Goal: Information Seeking & Learning: Check status

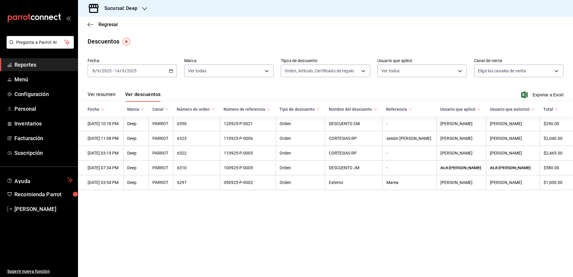
click at [28, 65] on span "Reportes" at bounding box center [43, 65] width 58 height 8
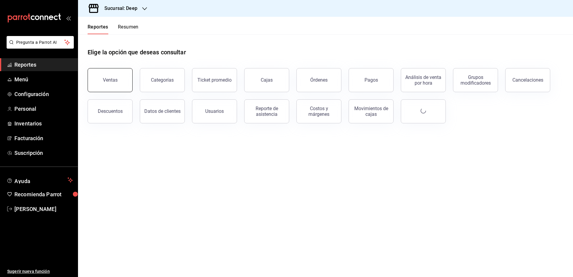
click at [115, 79] on div "Ventas" at bounding box center [110, 80] width 15 height 6
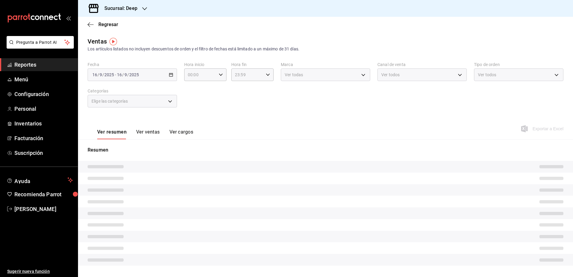
click at [39, 64] on span "Reportes" at bounding box center [43, 65] width 58 height 8
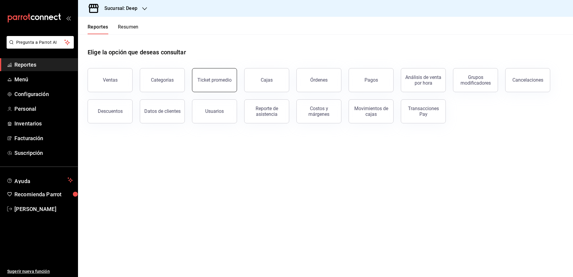
click at [224, 86] on button "Ticket promedio" at bounding box center [214, 80] width 45 height 24
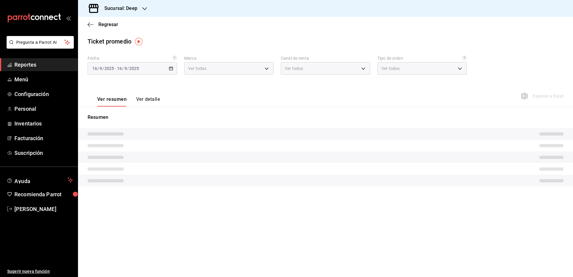
type input "4a277d3d-b871-4e54-9010-bb562c7bff6e"
type input "PARROT,UBER_EATS,RAPPI,DIDI_FOOD,ONLINE"
type input "7a04b558-8fbb-41b2-89a7-5e52c752b43e,8bbf3d8a-a26d-4777-a0e2-7f3fe06659cd,EXTER…"
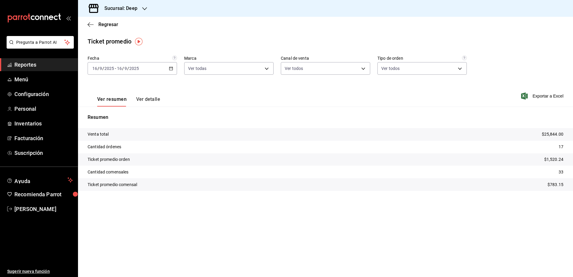
click at [139, 68] on div "[DATE] [DATE]" at bounding box center [127, 68] width 23 height 5
click at [116, 141] on span "Rango de fechas" at bounding box center [116, 140] width 46 height 6
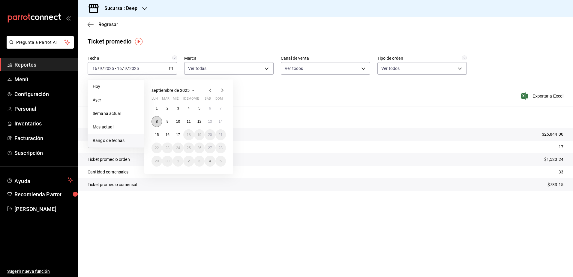
click at [157, 123] on abbr "8" at bounding box center [157, 121] width 2 height 4
click at [224, 120] on button "14" at bounding box center [220, 121] width 10 height 11
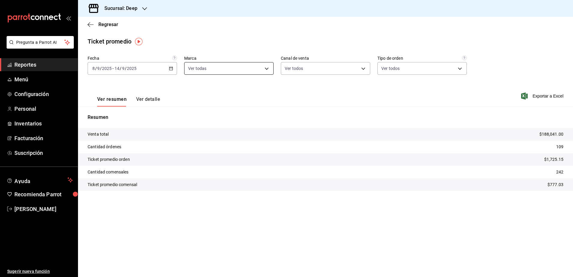
click at [256, 68] on body "Pregunta a Parrot AI Reportes Menú Configuración Personal Inventarios Facturaci…" at bounding box center [286, 138] width 573 height 277
click at [333, 69] on div at bounding box center [286, 138] width 573 height 277
click at [364, 71] on body "Pregunta a Parrot AI Reportes Menú Configuración Personal Inventarios Facturaci…" at bounding box center [286, 138] width 573 height 277
click at [417, 70] on div at bounding box center [286, 138] width 573 height 277
click at [458, 70] on body "Pregunta a Parrot AI Reportes Menú Configuración Personal Inventarios Facturaci…" at bounding box center [286, 138] width 573 height 277
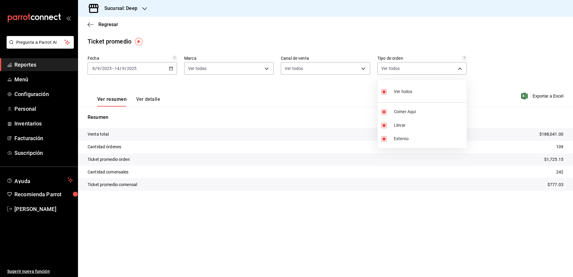
click at [475, 88] on div at bounding box center [286, 138] width 573 height 277
click at [146, 98] on button "Ver detalle" at bounding box center [148, 101] width 24 height 10
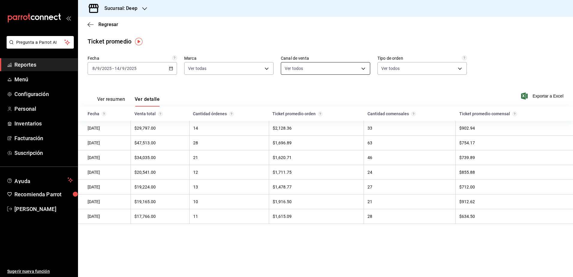
click at [363, 68] on body "Pregunta a Parrot AI Reportes Menú Configuración Personal Inventarios Facturaci…" at bounding box center [286, 138] width 573 height 277
click at [288, 93] on input "checkbox" at bounding box center [287, 91] width 5 height 5
checkbox input "false"
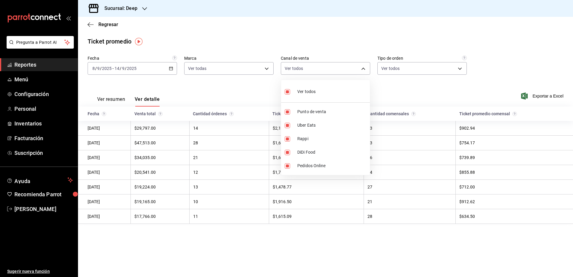
checkbox input "false"
click at [288, 112] on input "checkbox" at bounding box center [287, 111] width 5 height 5
checkbox input "true"
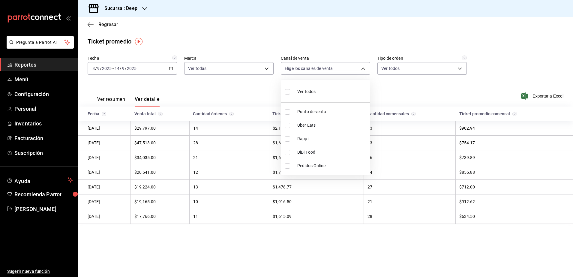
type input "PARROT"
click at [435, 67] on div at bounding box center [286, 138] width 573 height 277
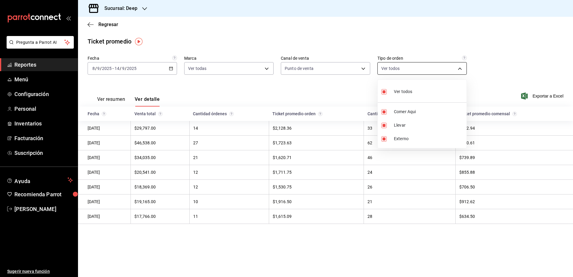
click at [461, 68] on body "Pregunta a Parrot AI Reportes Menú Configuración Personal Inventarios Facturaci…" at bounding box center [286, 138] width 573 height 277
click at [383, 93] on input "checkbox" at bounding box center [383, 91] width 5 height 5
checkbox input "false"
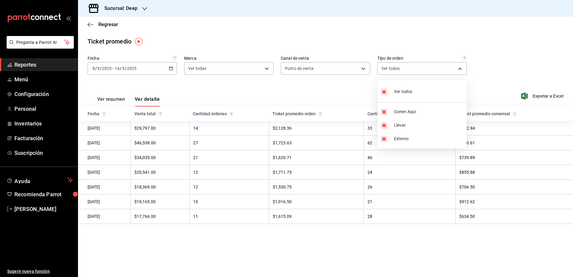
checkbox input "false"
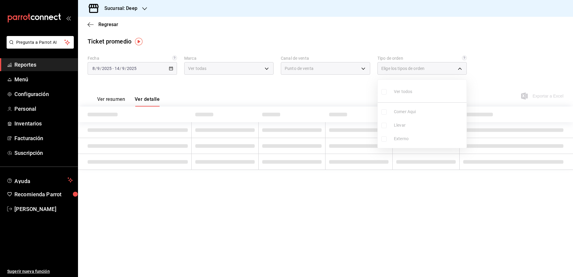
click at [386, 110] on ul "Ver todos Comer Aqui Llevar Externo" at bounding box center [422, 114] width 89 height 68
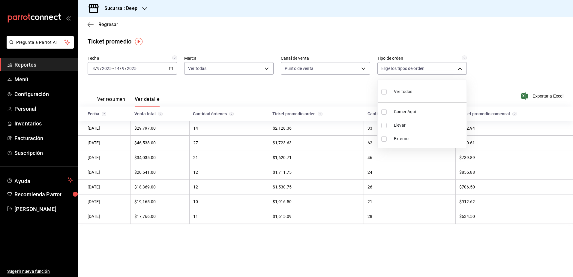
click at [386, 110] on input "checkbox" at bounding box center [383, 111] width 5 height 5
checkbox input "true"
type input "7a04b558-8fbb-41b2-89a7-5e52c752b43e"
click at [232, 70] on div at bounding box center [286, 138] width 573 height 277
click at [268, 67] on body "Pregunta a Parrot AI Reportes Menú Configuración Personal Inventarios Facturaci…" at bounding box center [286, 138] width 573 height 277
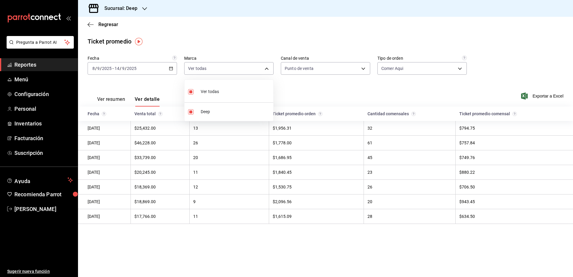
click at [300, 79] on div at bounding box center [286, 138] width 573 height 277
click at [202, 91] on div "Ver resumen Ver detalle Exportar a Excel" at bounding box center [325, 94] width 495 height 25
click at [37, 66] on span "Reportes" at bounding box center [43, 65] width 58 height 8
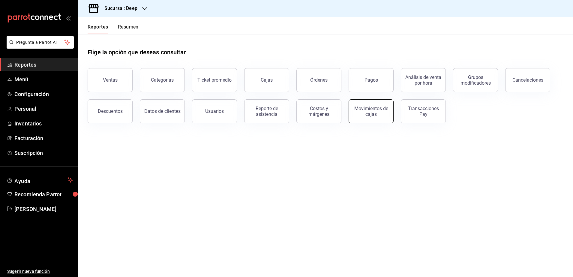
click at [372, 117] on button "Movimientos de cajas" at bounding box center [370, 111] width 45 height 24
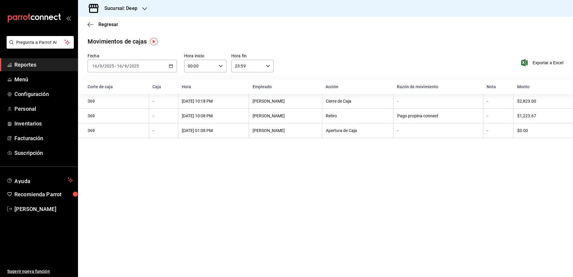
drag, startPoint x: 66, startPoint y: 70, endPoint x: 69, endPoint y: 72, distance: 3.9
click at [66, 70] on link "Reportes" at bounding box center [39, 64] width 78 height 13
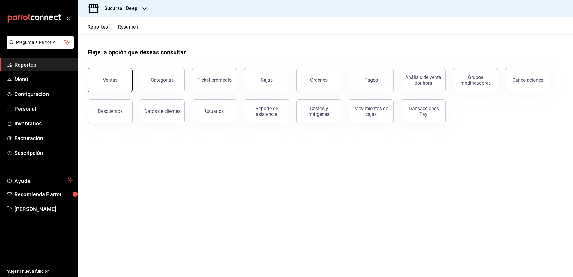
click at [112, 81] on div "Ventas" at bounding box center [110, 80] width 15 height 6
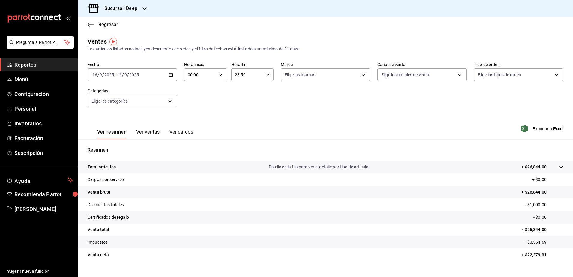
click at [28, 66] on span "Reportes" at bounding box center [43, 65] width 58 height 8
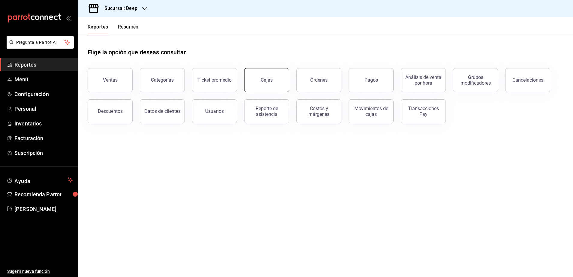
click at [255, 79] on link "Cajas" at bounding box center [266, 80] width 45 height 24
